Goal: Task Accomplishment & Management: Manage account settings

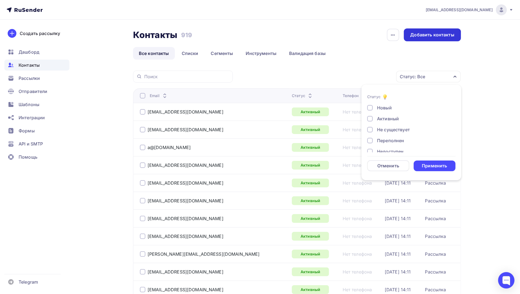
click at [436, 31] on div "Добавить контакты" at bounding box center [432, 34] width 57 height 13
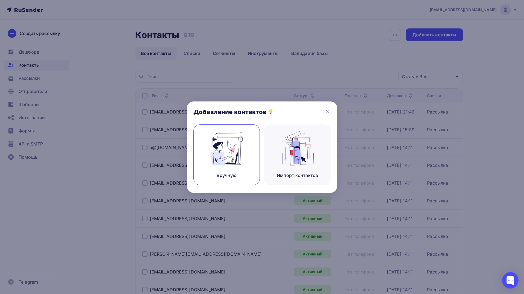
click at [225, 148] on img at bounding box center [227, 148] width 37 height 34
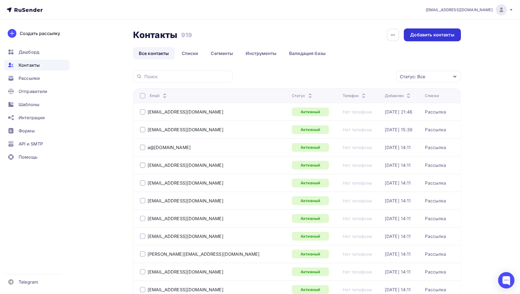
click at [433, 34] on div "Добавить контакты" at bounding box center [433, 35] width 44 height 6
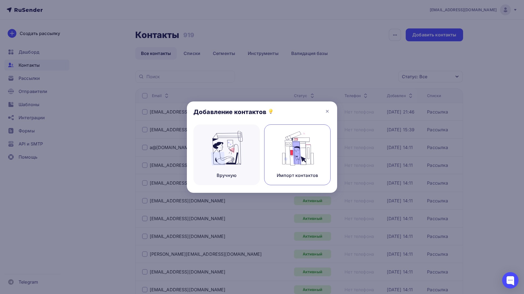
click at [298, 151] on img at bounding box center [297, 148] width 37 height 34
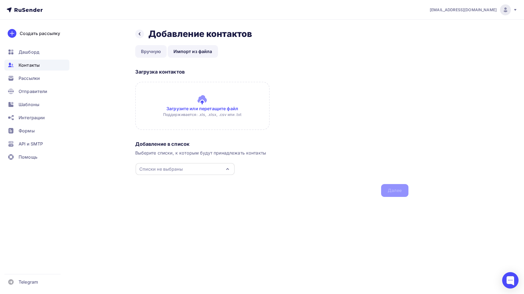
click at [156, 53] on link "Вручную" at bounding box center [151, 51] width 32 height 13
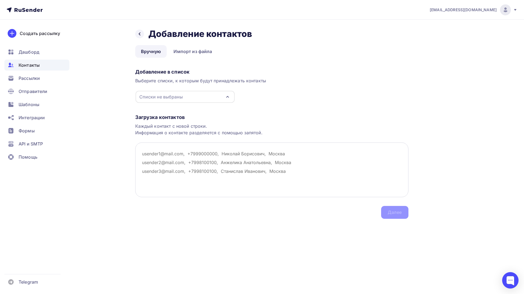
click at [168, 149] on textarea at bounding box center [271, 169] width 273 height 55
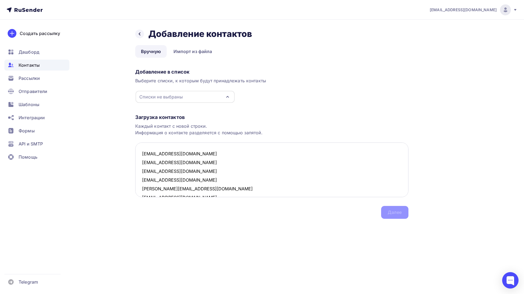
scroll to position [301, 0]
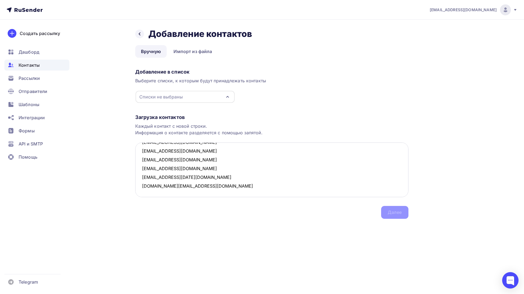
paste textarea "perminova3110@gmail.com ykovlevvp@mail.ru vashdom-prod.mag@yandex.ru med-stom@1…"
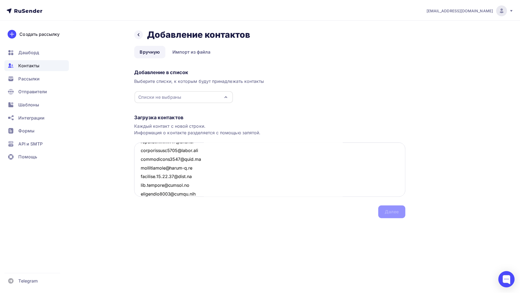
scroll to position [520, 0]
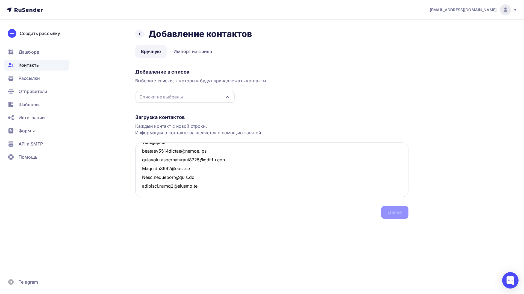
paste textarea "nas20onova_05@mail.ru vikaeliseeva0609@yandex.ru regina-shigapova@mail.ru"
click at [260, 191] on textarea at bounding box center [271, 169] width 273 height 55
click at [203, 97] on div "Списки не выбраны" at bounding box center [185, 97] width 99 height 12
type textarea "topolj@list.ru mosttur-k@bk.ru shipelskaya22@gmail.com S-d-malay@mail.ru moisee…"
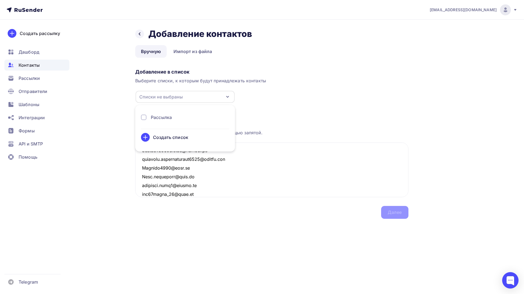
click at [168, 119] on div "Рассылка" at bounding box center [161, 117] width 21 height 7
click at [397, 213] on div "Далее" at bounding box center [395, 212] width 14 height 6
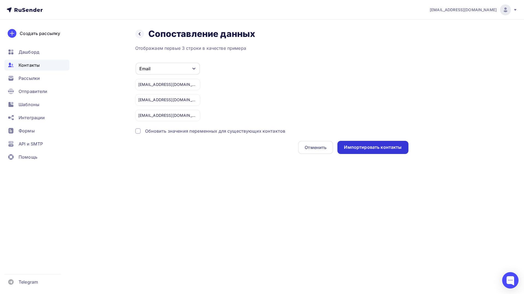
click at [369, 145] on div "Импортировать контакты" at bounding box center [373, 147] width 58 height 6
